Goal: Information Seeking & Learning: Find specific fact

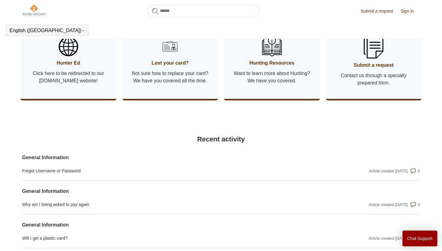
scroll to position [343, 0]
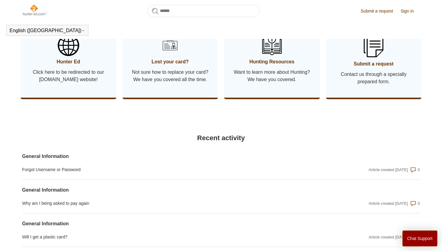
click at [71, 98] on link "Hunter Ed Click here to be redirected to our Hunter-ed.com website!" at bounding box center [69, 59] width 96 height 76
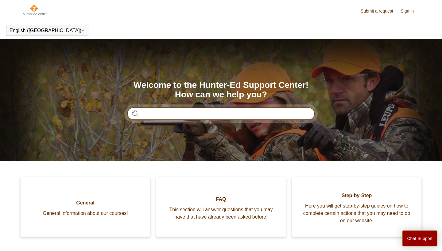
click at [150, 112] on input "Search" at bounding box center [220, 114] width 187 height 12
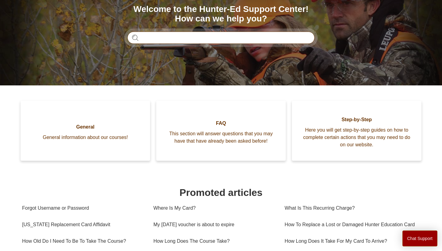
scroll to position [73, 0]
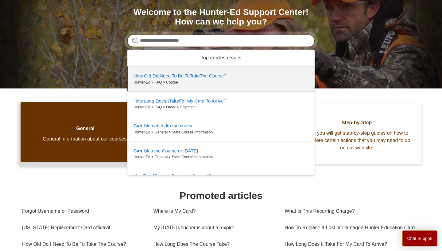
type input "**********"
click at [47, 136] on span "General information about our courses!" at bounding box center [85, 139] width 111 height 7
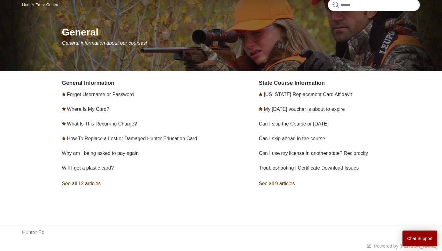
scroll to position [55, 0]
click at [275, 181] on link "See all 9 articles" at bounding box center [338, 184] width 161 height 17
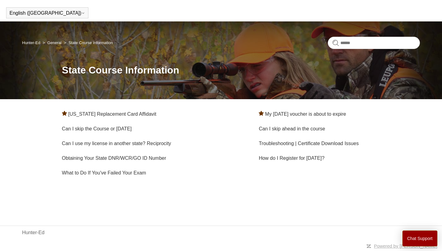
scroll to position [17, 0]
click at [151, 142] on link "Can I use my license in another state? Reciprocity" at bounding box center [116, 143] width 109 height 5
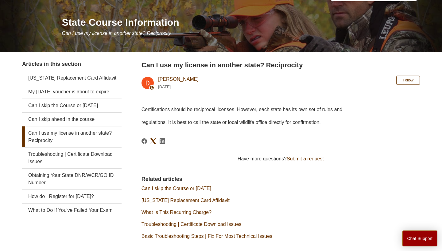
scroll to position [66, 0]
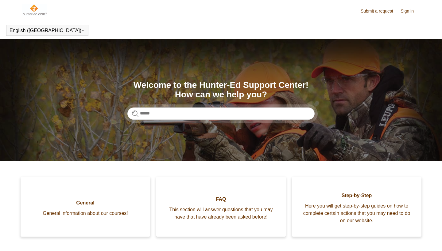
scroll to position [73, 0]
